Goal: Information Seeking & Learning: Learn about a topic

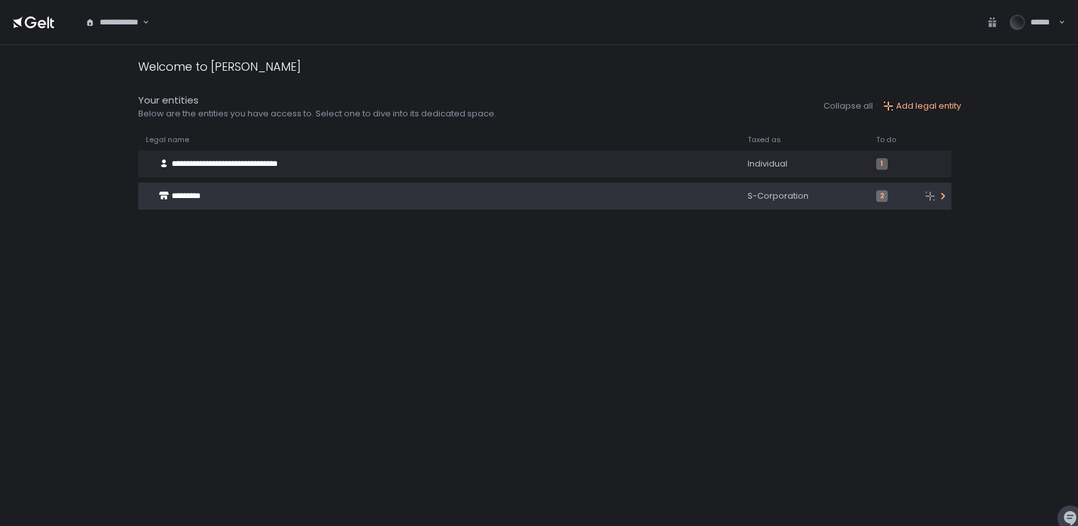
click at [193, 197] on span "*********" at bounding box center [186, 196] width 29 height 8
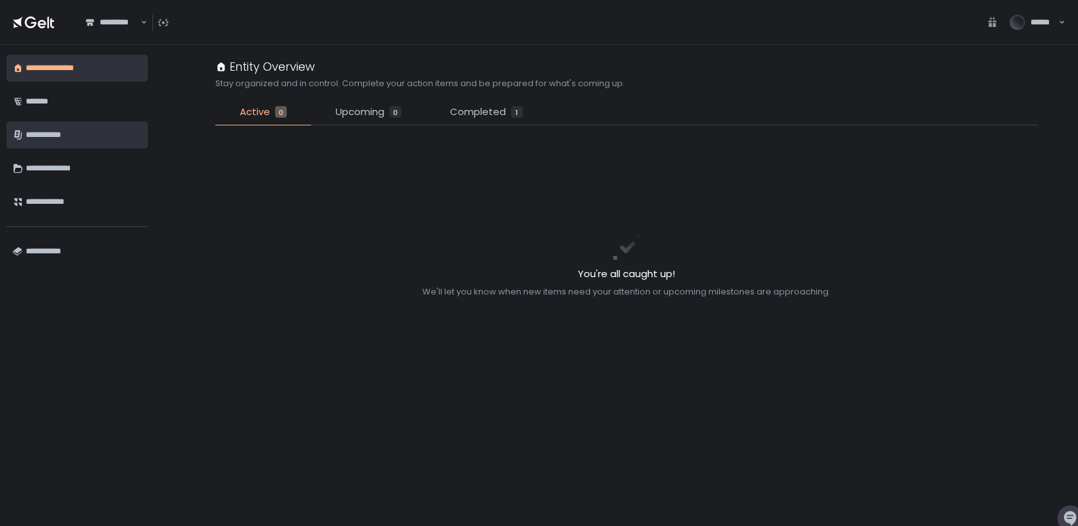
click at [51, 132] on div "**********" at bounding box center [84, 135] width 116 height 22
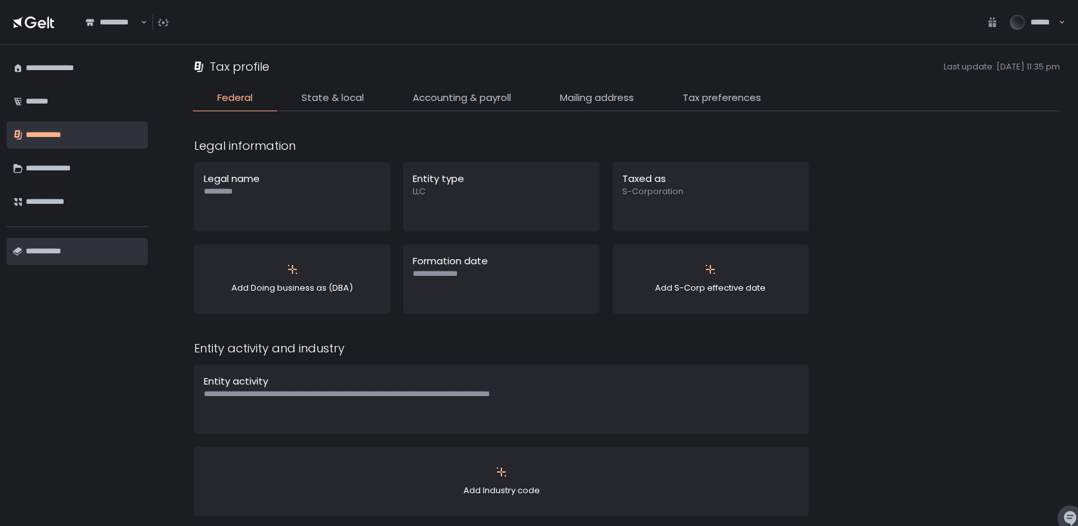
click at [58, 256] on div "**********" at bounding box center [84, 251] width 116 height 22
